Goal: Information Seeking & Learning: Learn about a topic

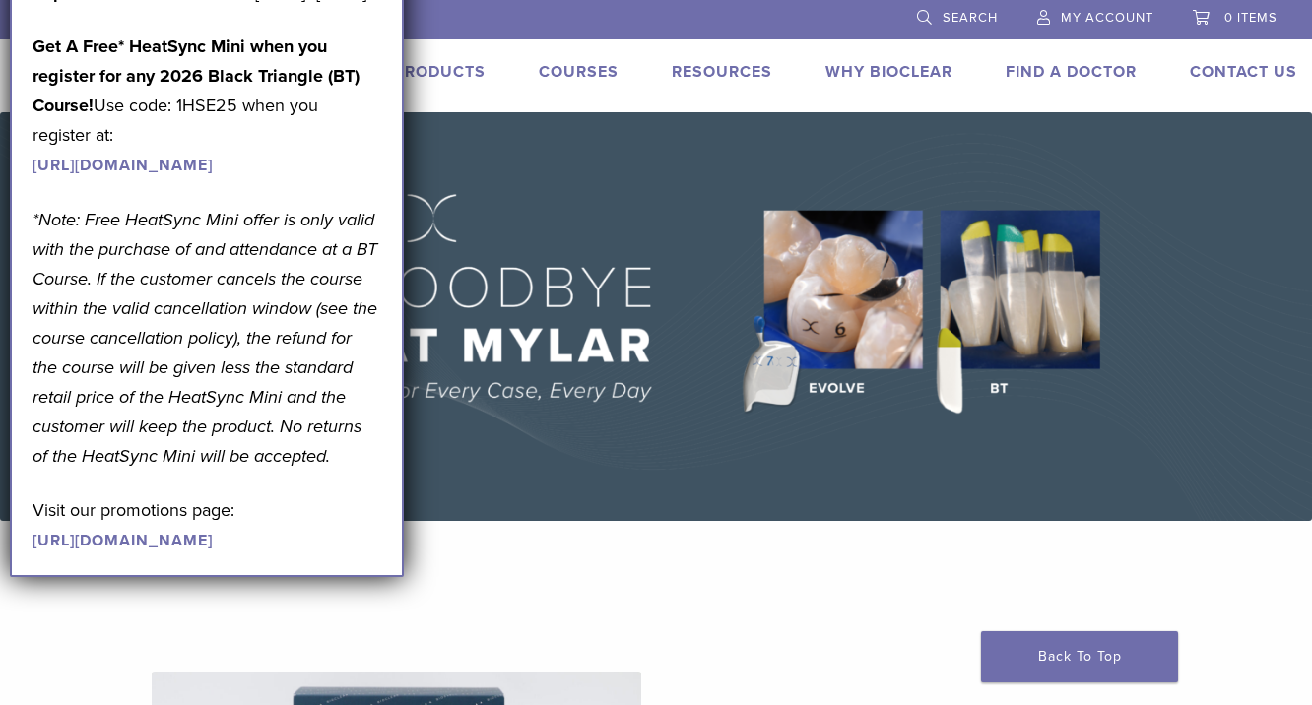
click at [480, 78] on link "Products" at bounding box center [440, 72] width 92 height 20
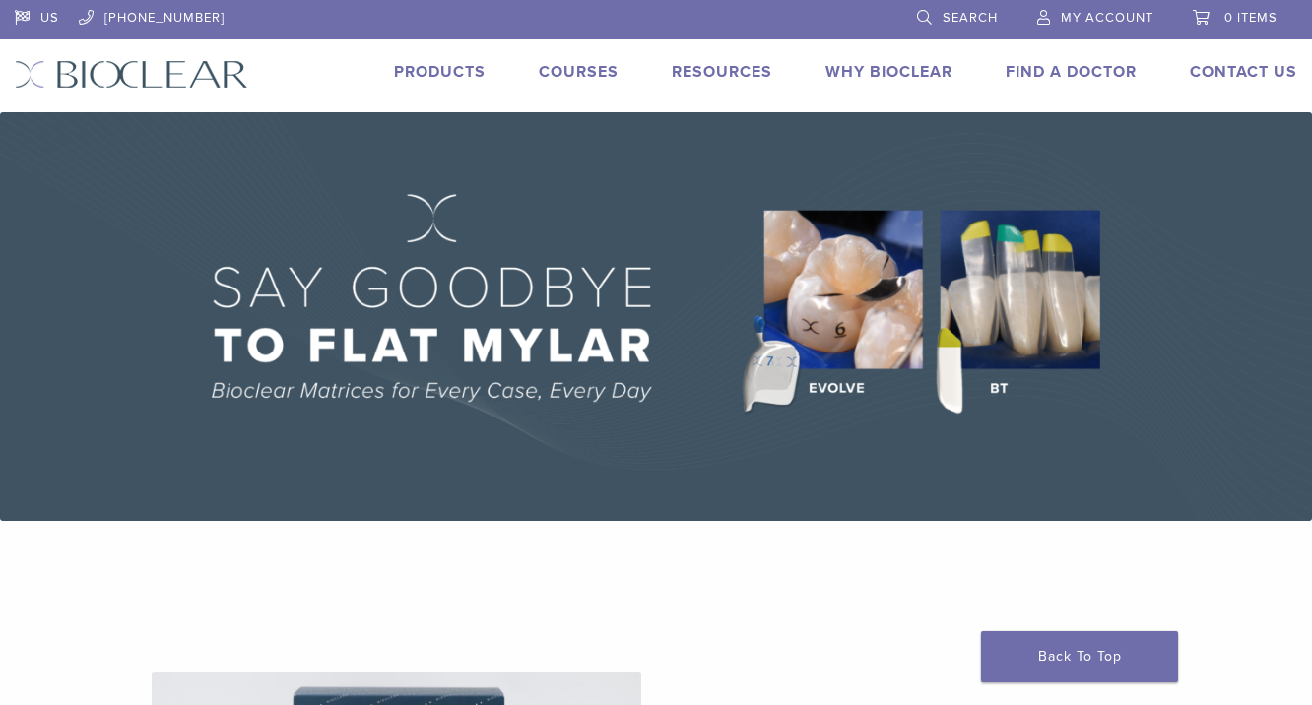
click at [480, 78] on link "Products" at bounding box center [440, 72] width 92 height 20
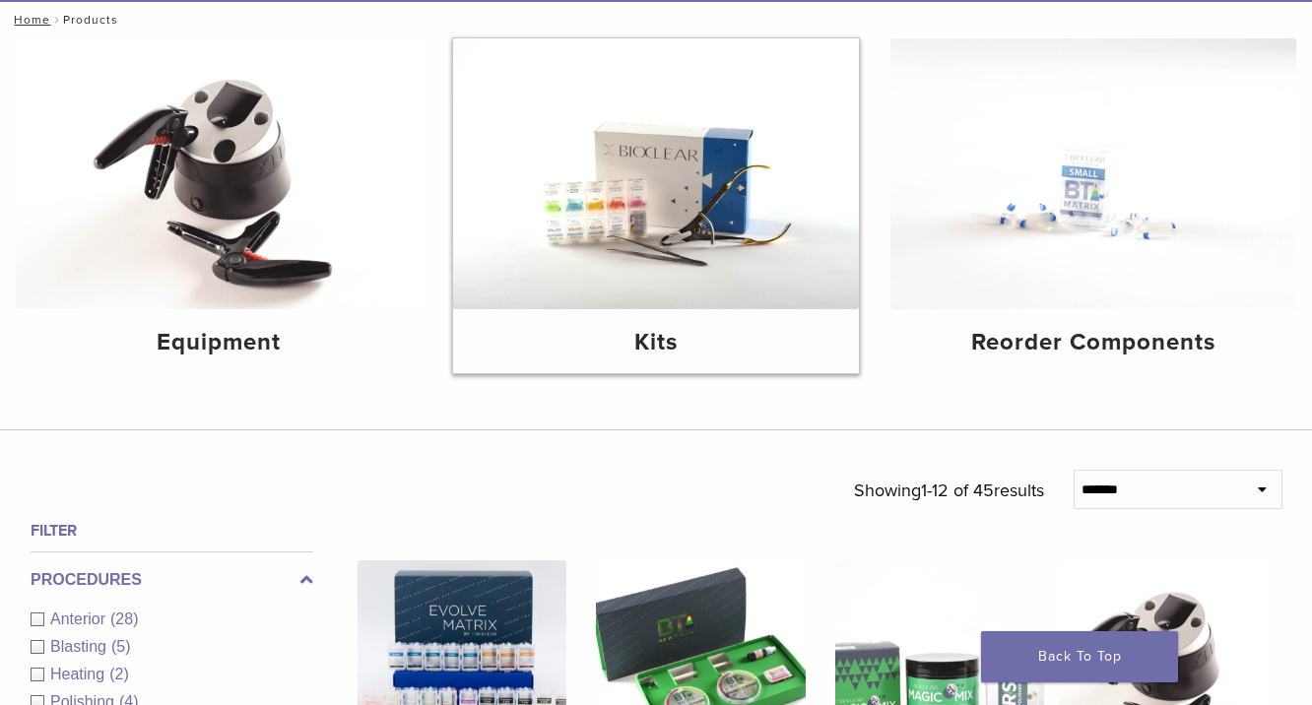
scroll to position [225, 0]
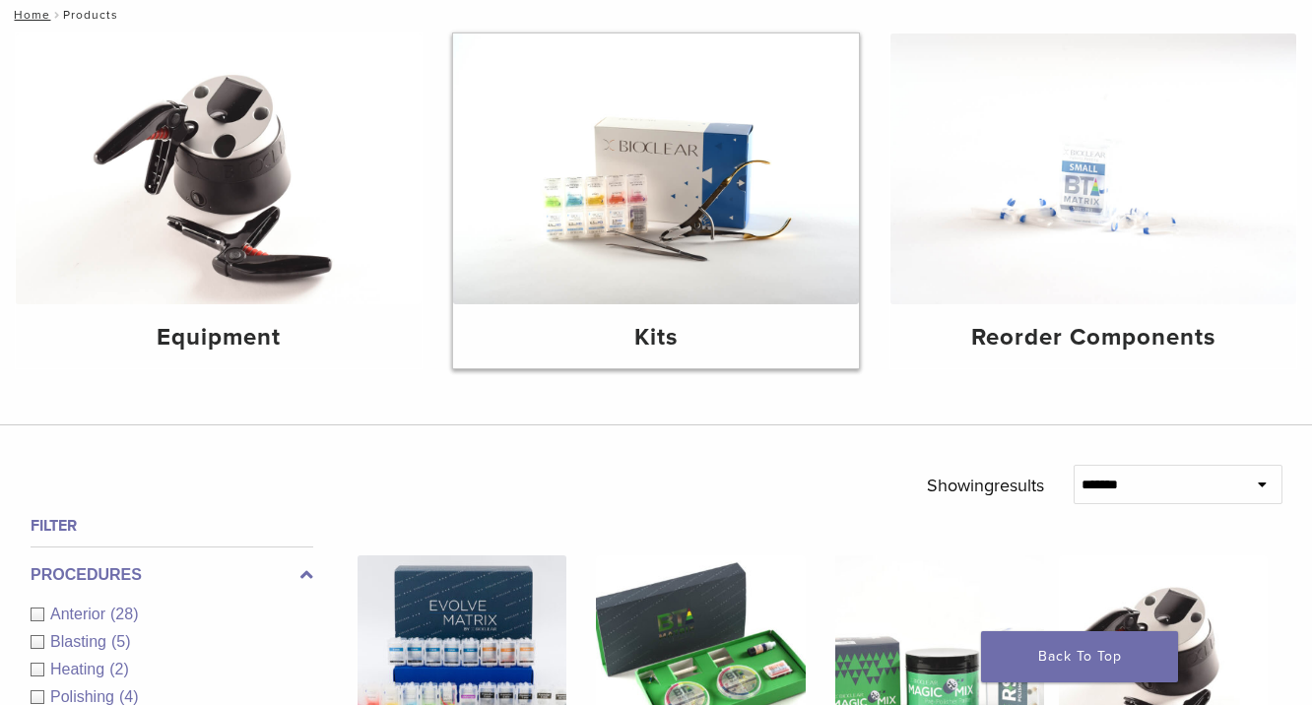
click at [660, 266] on img at bounding box center [656, 168] width 406 height 271
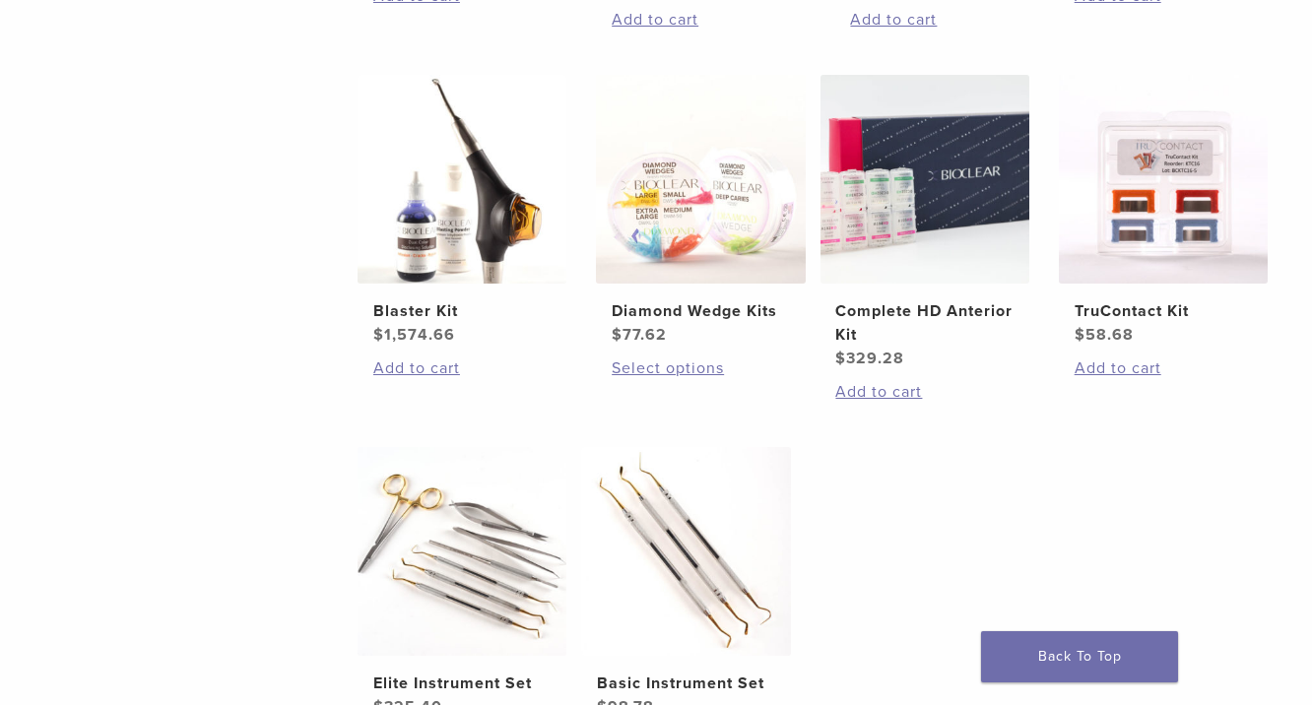
scroll to position [759, 0]
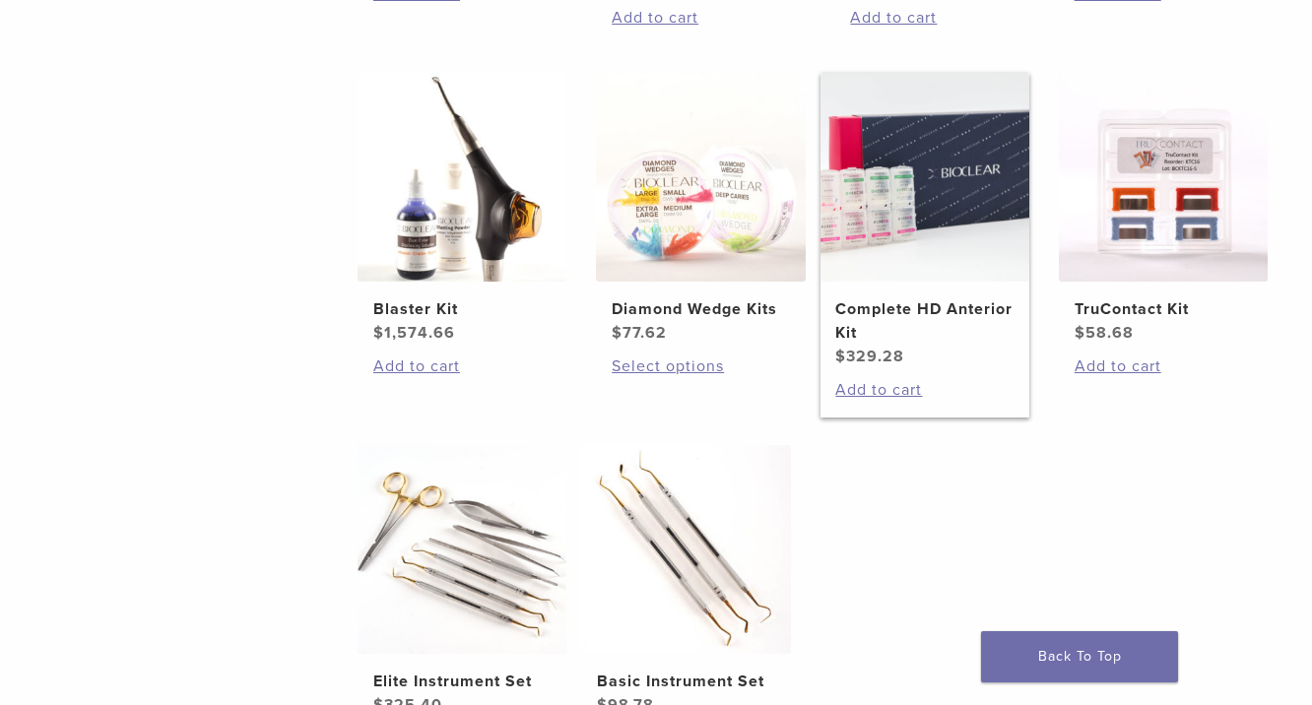
click at [962, 218] on img at bounding box center [924, 177] width 209 height 209
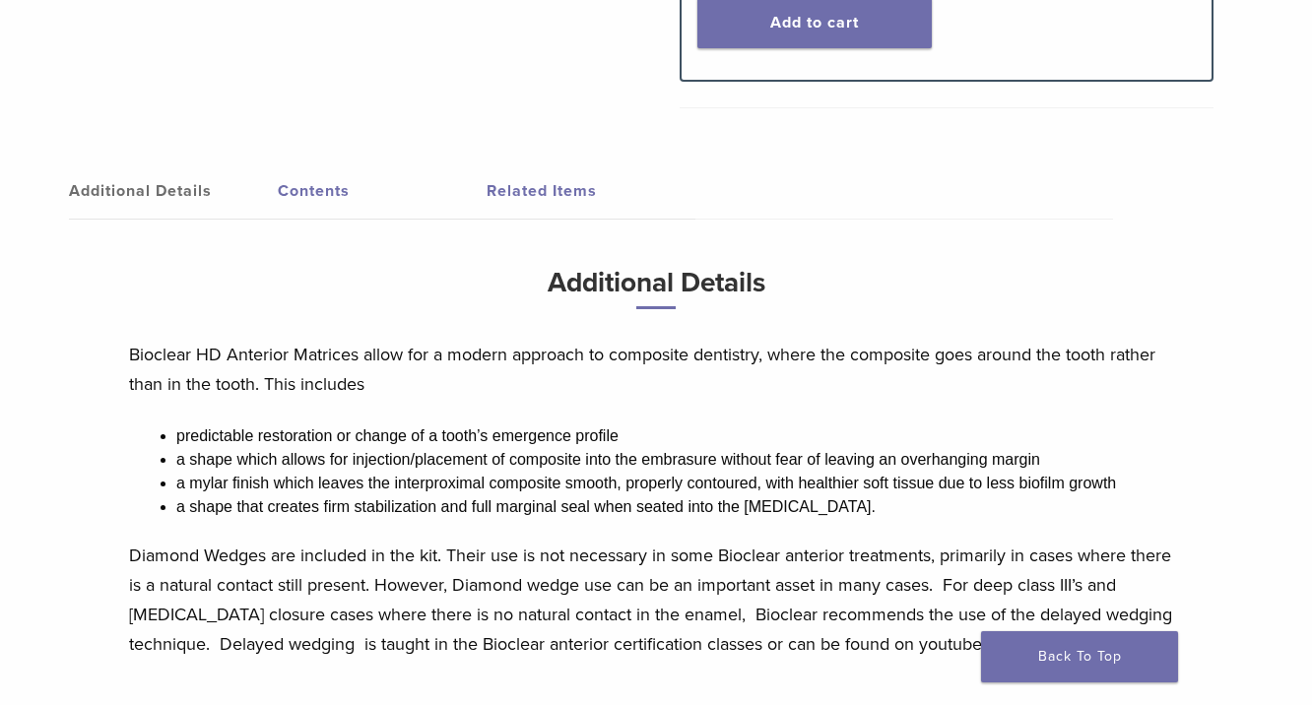
scroll to position [878, 0]
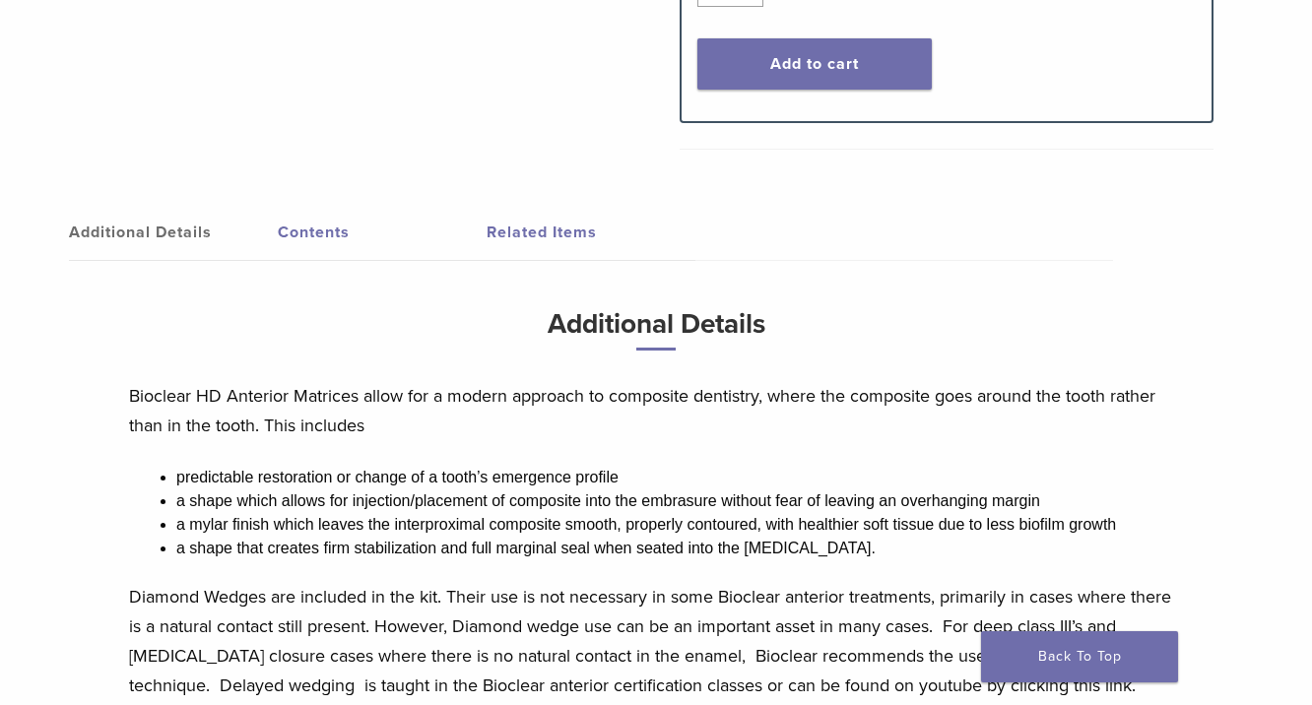
click at [335, 235] on link "Contents" at bounding box center [382, 232] width 209 height 55
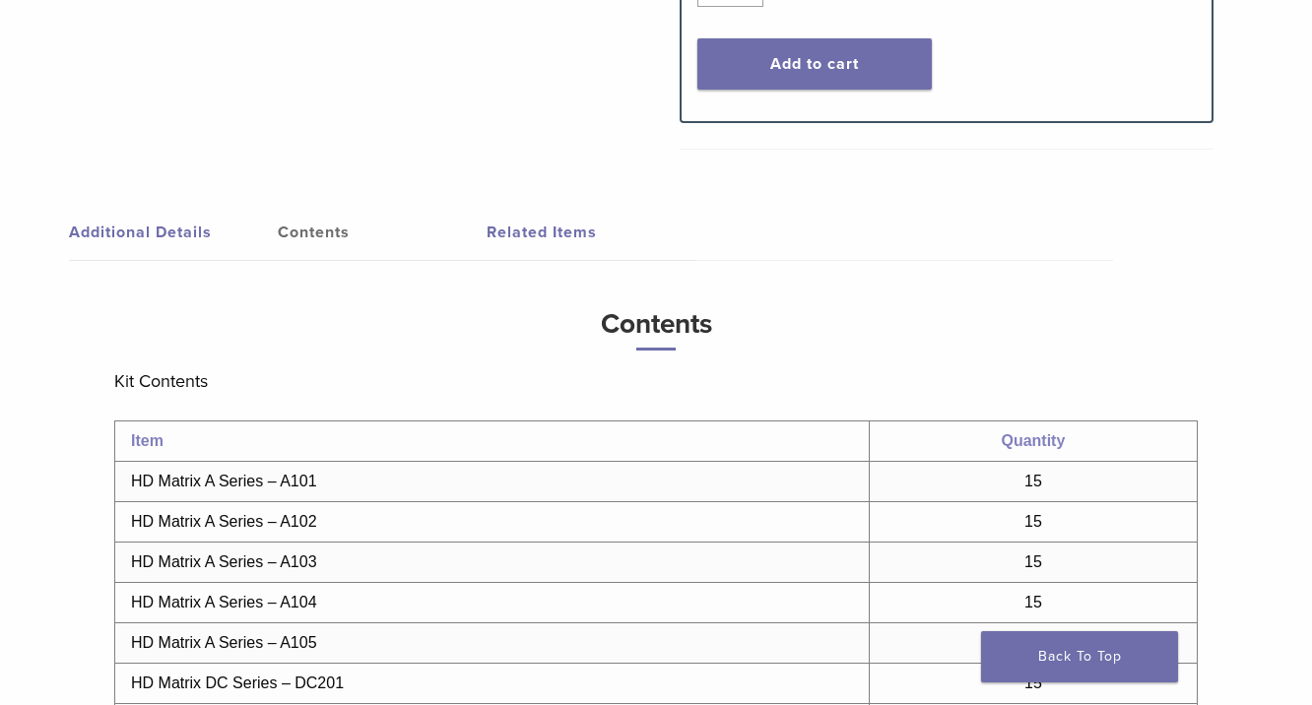
click at [510, 238] on link "Related Items" at bounding box center [590, 232] width 209 height 55
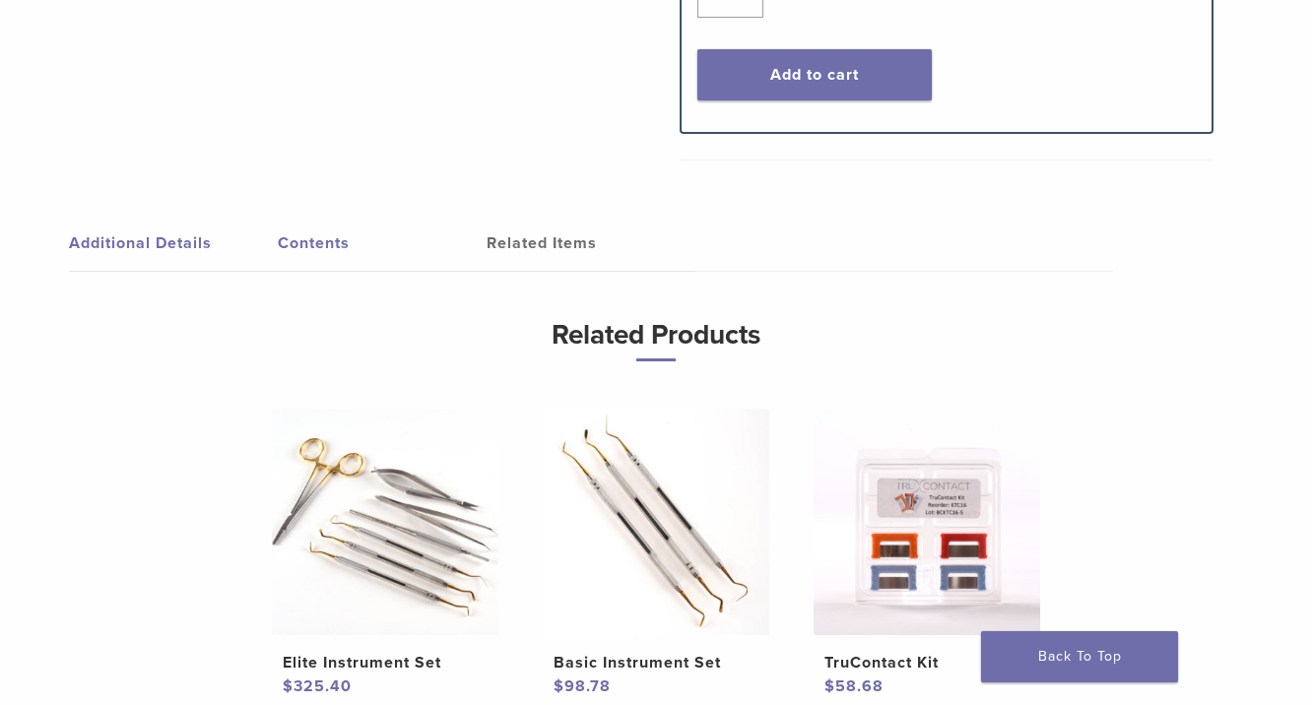
scroll to position [847, 0]
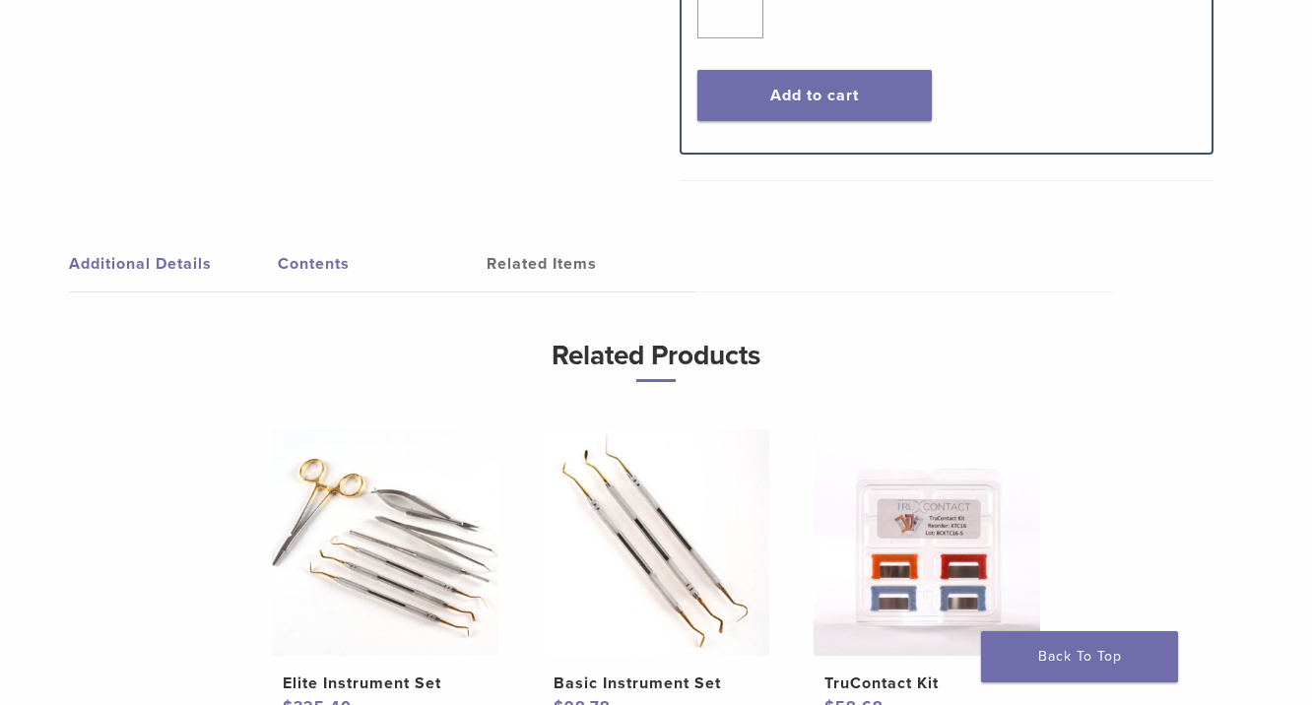
click at [327, 277] on link "Contents" at bounding box center [382, 263] width 209 height 55
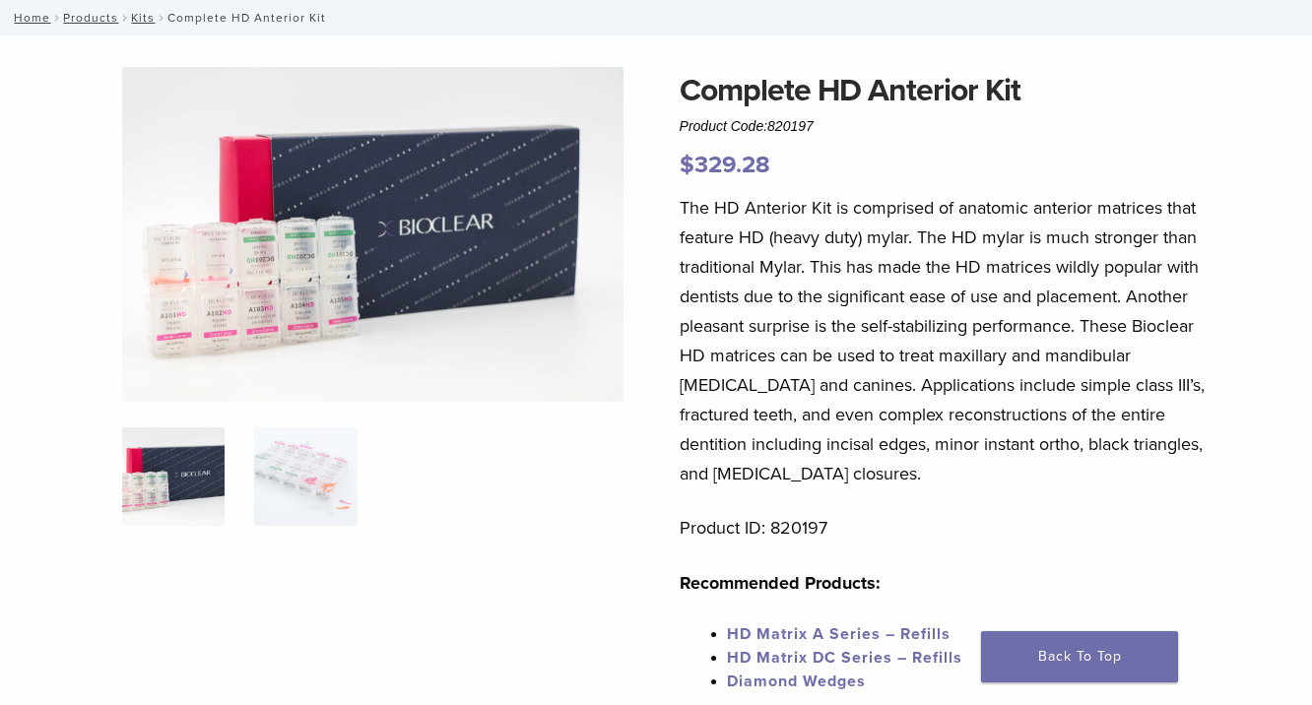
scroll to position [0, 0]
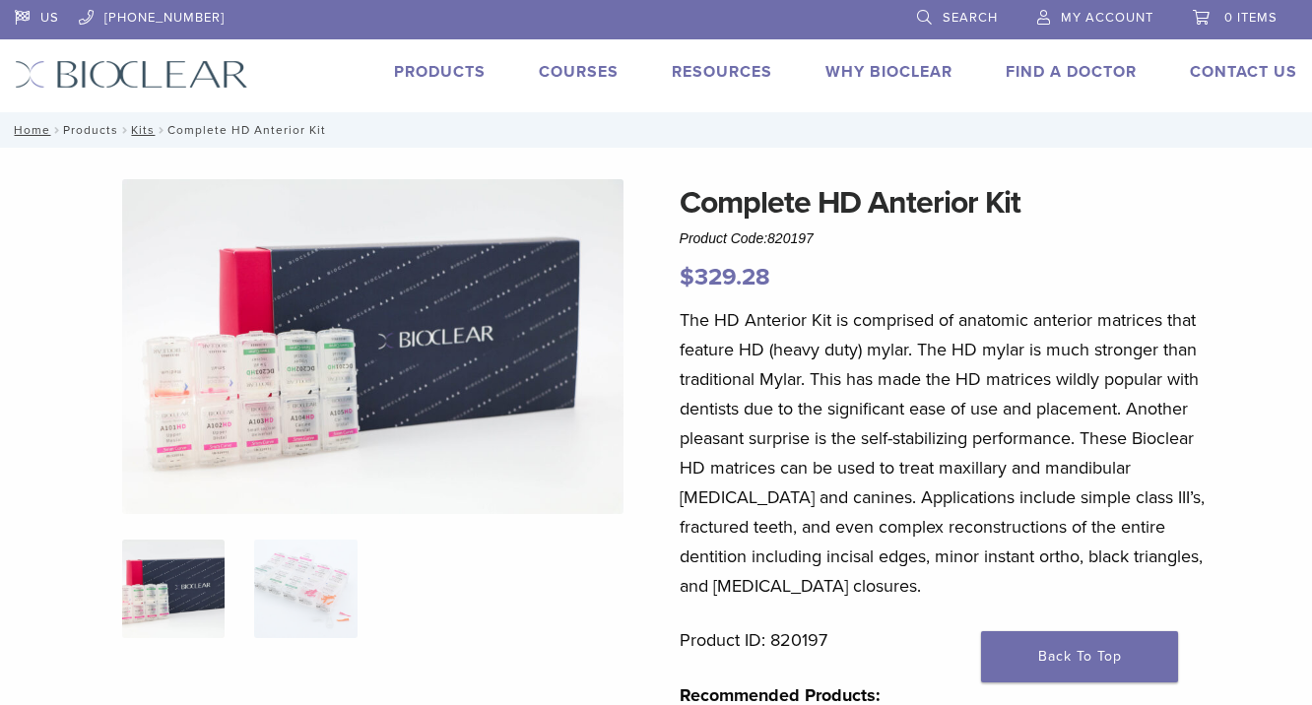
click at [100, 123] on link "Products" at bounding box center [90, 130] width 55 height 14
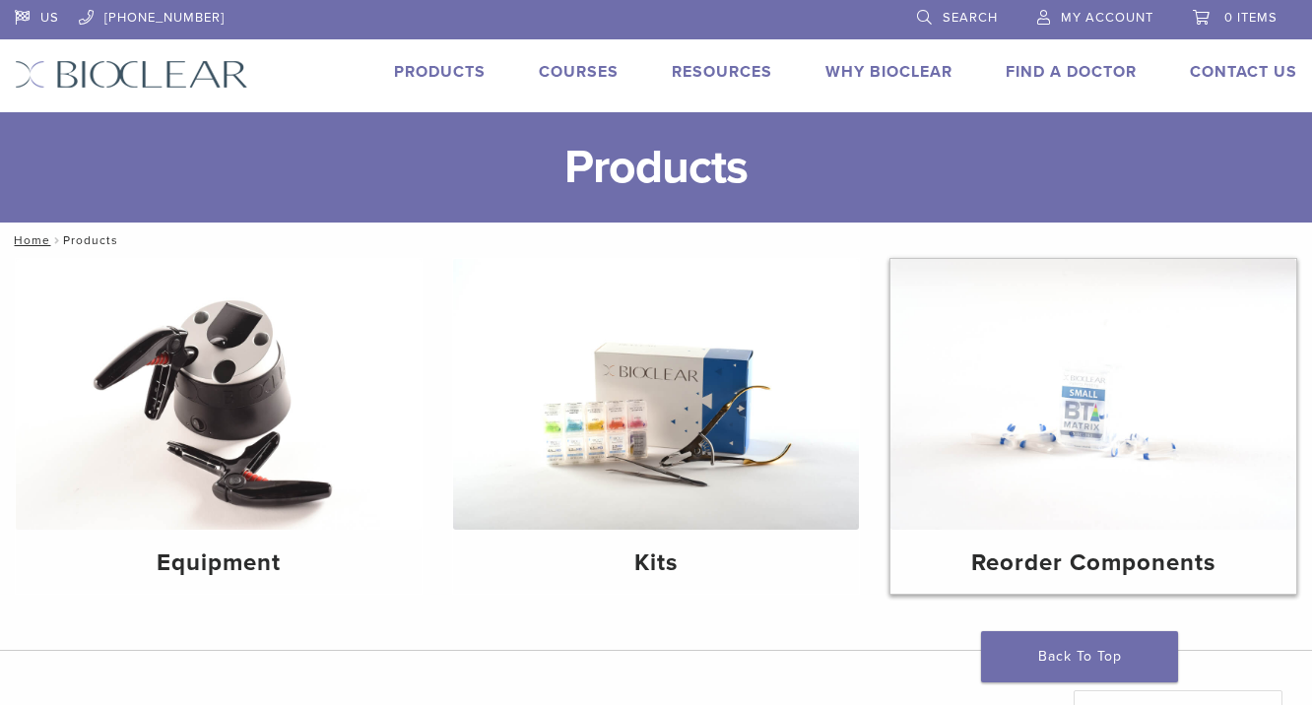
click at [1023, 378] on img at bounding box center [1093, 394] width 406 height 271
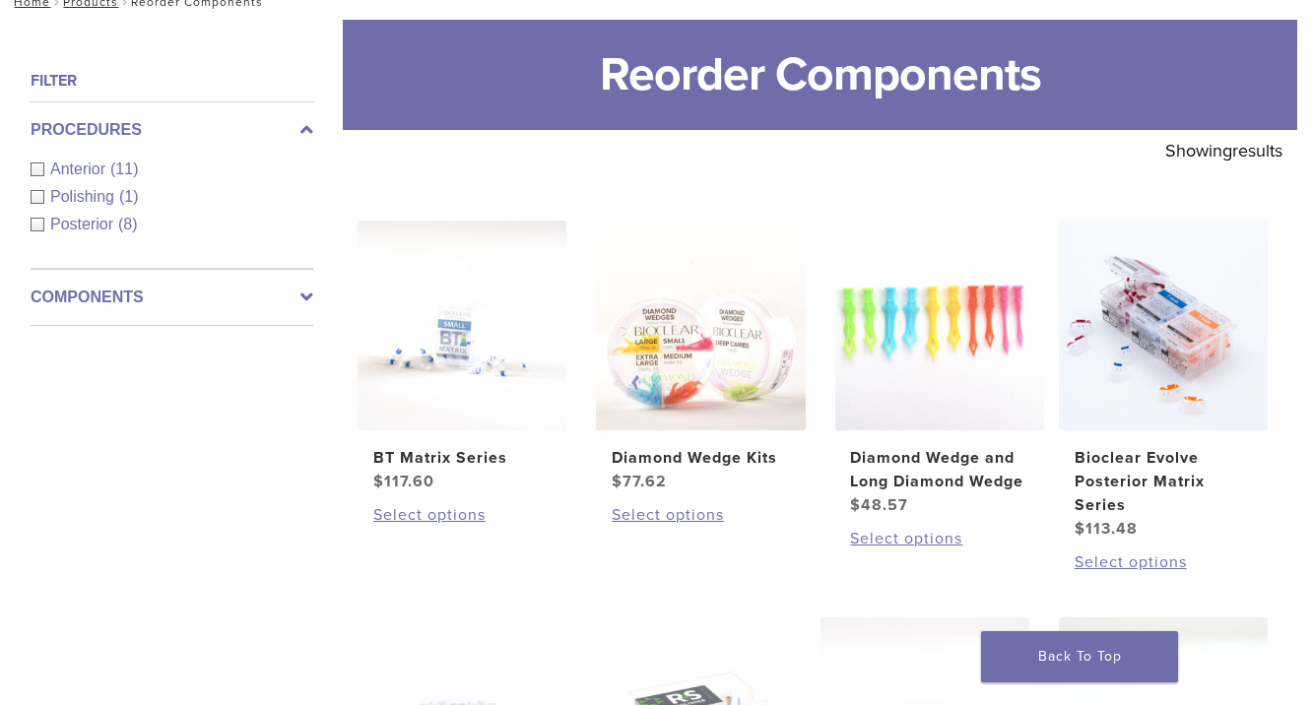
scroll to position [237, 0]
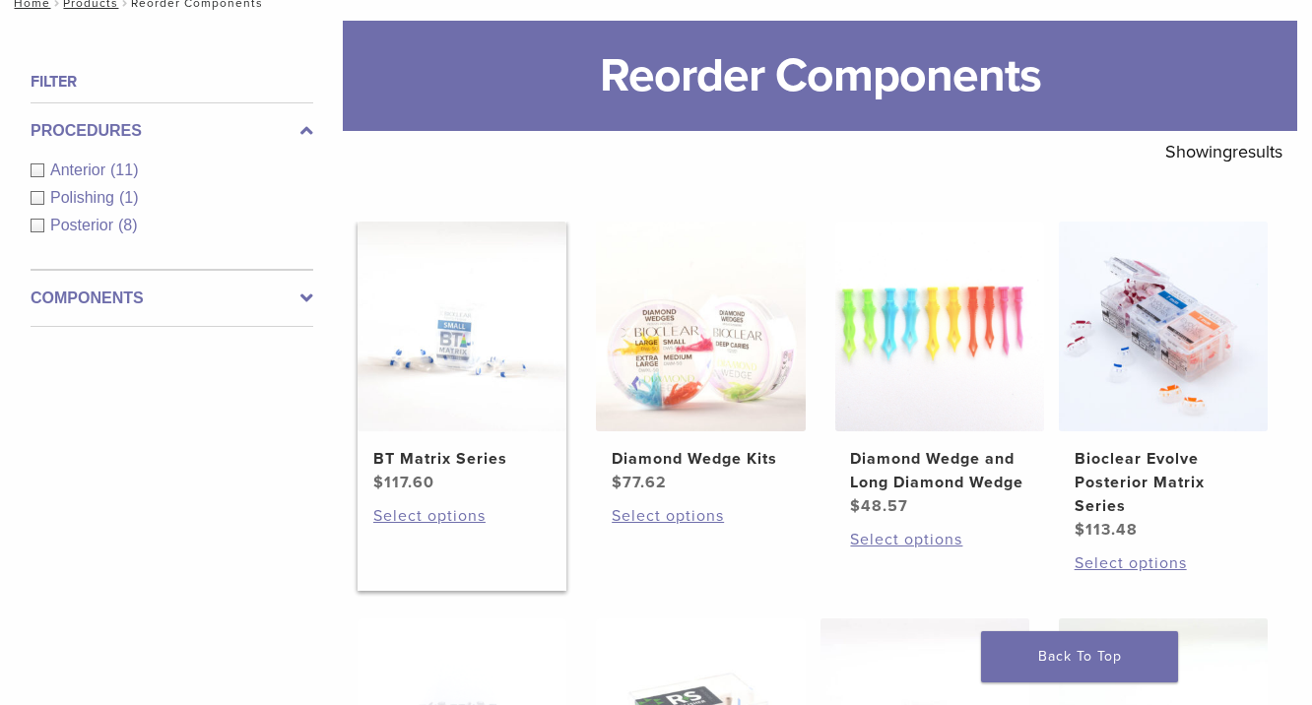
click at [504, 320] on img at bounding box center [461, 326] width 209 height 209
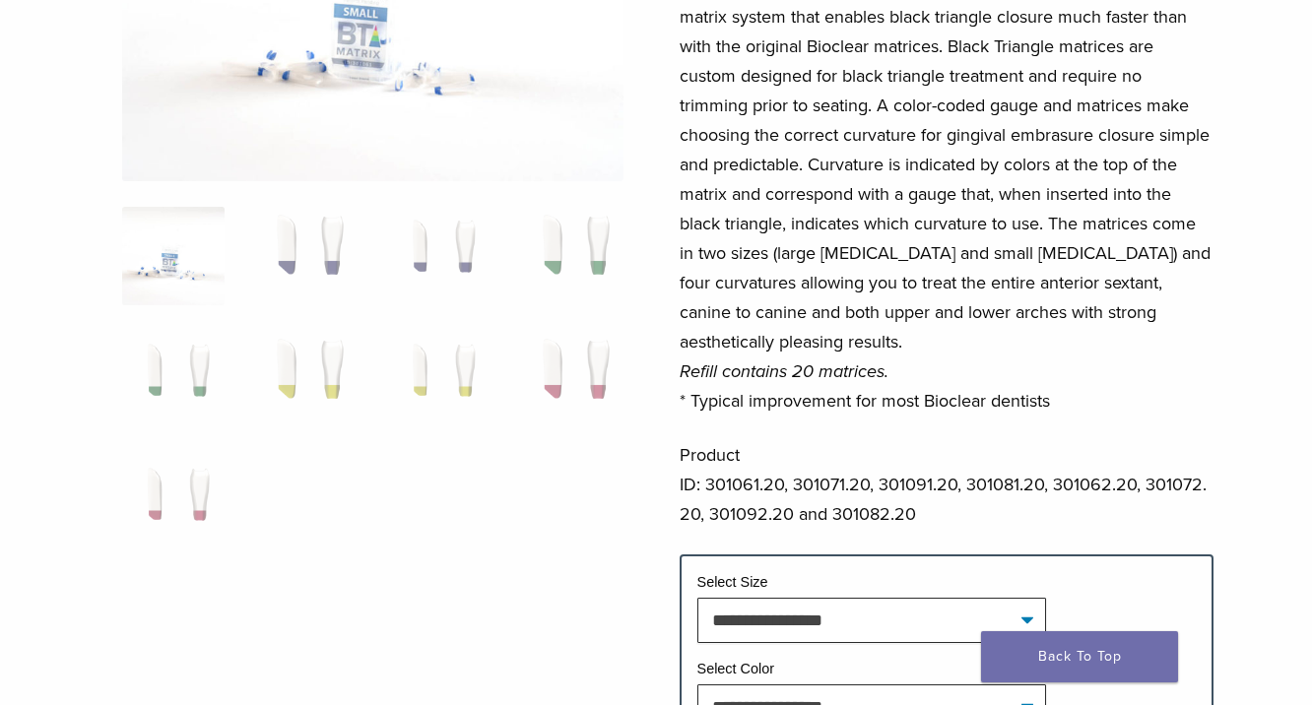
scroll to position [332, 0]
